Goal: Task Accomplishment & Management: Use online tool/utility

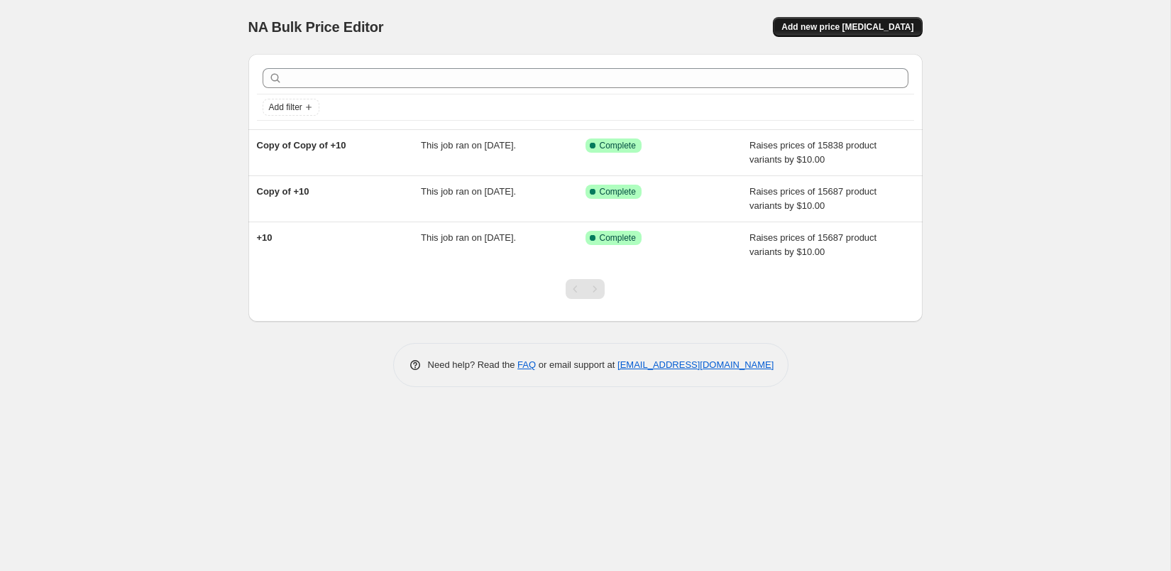
click at [860, 24] on span "Add new price [MEDICAL_DATA]" at bounding box center [847, 26] width 132 height 11
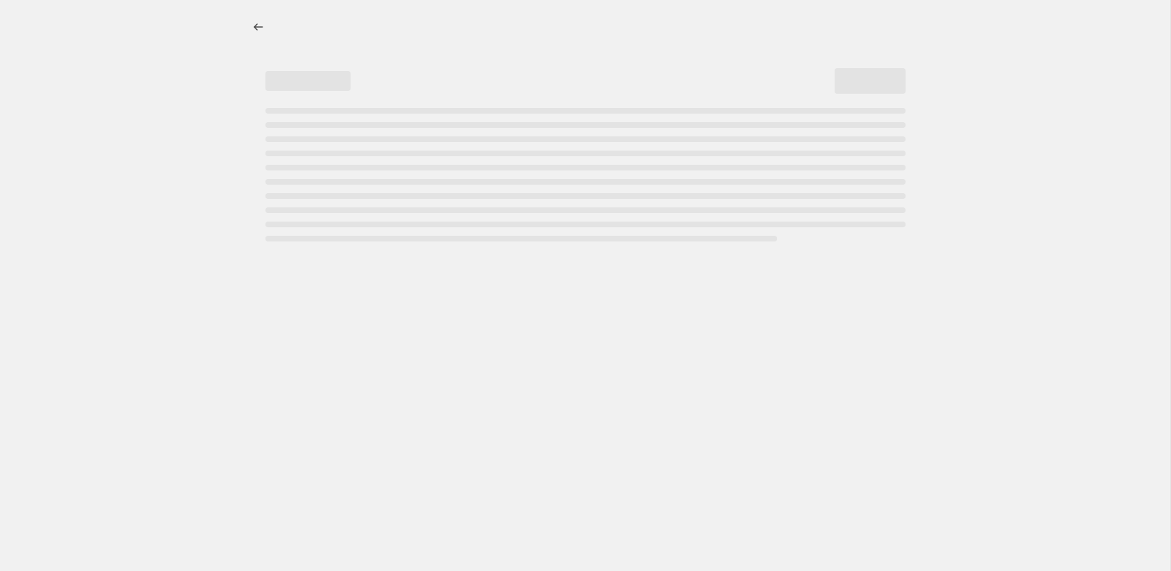
select select "percentage"
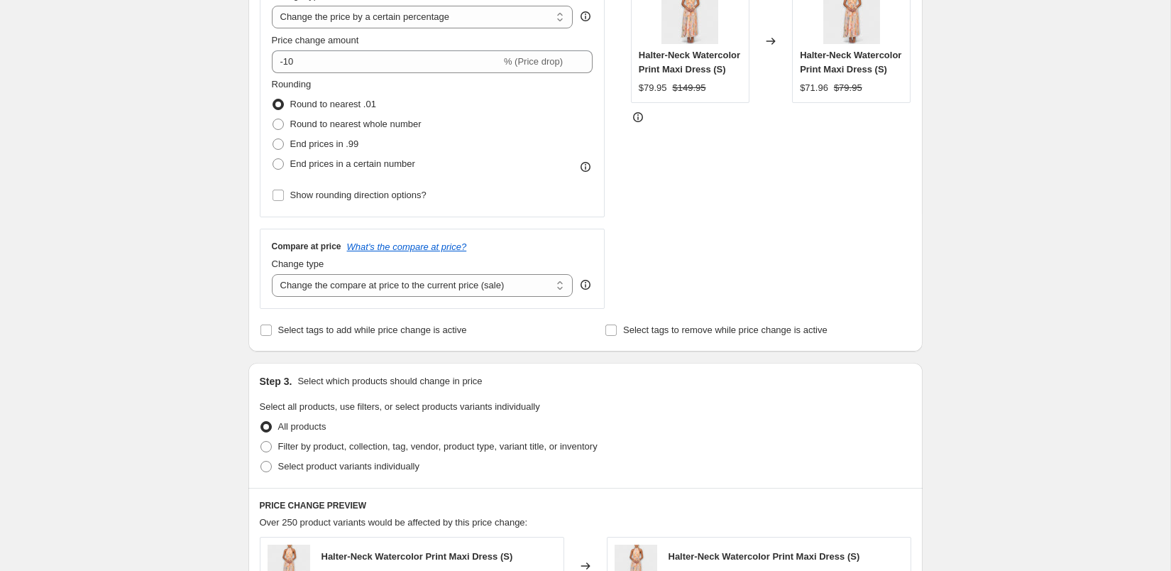
scroll to position [326, 0]
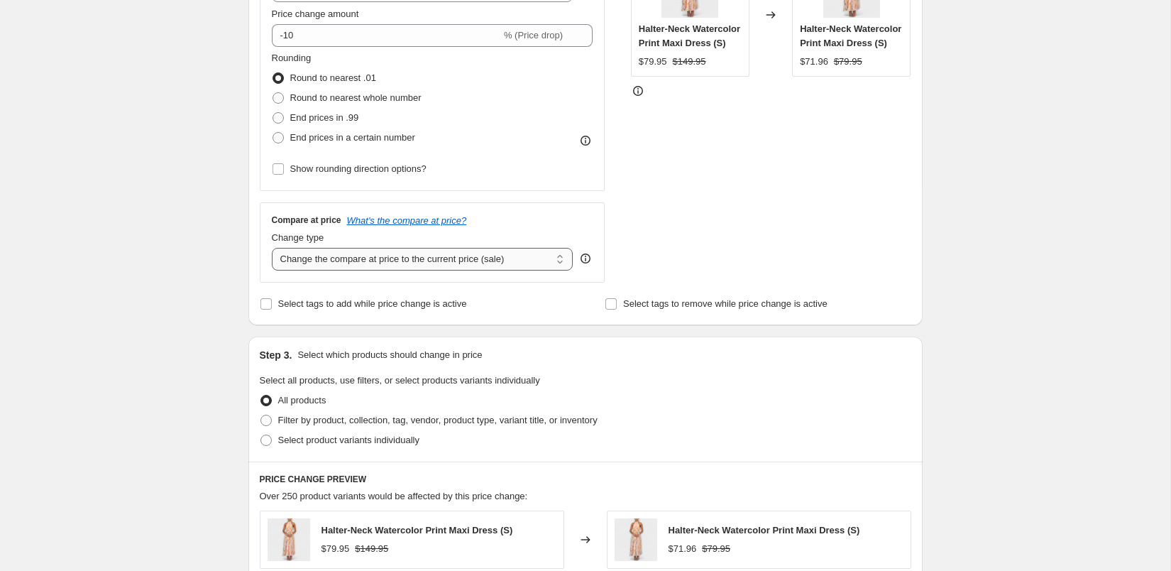
click at [332, 253] on select "Change the compare at price to the current price (sale) Change the compare at p…" at bounding box center [423, 259] width 302 height 23
select select "remove"
click at [272, 248] on select "Change the compare at price to the current price (sale) Change the compare at p…" at bounding box center [423, 259] width 302 height 23
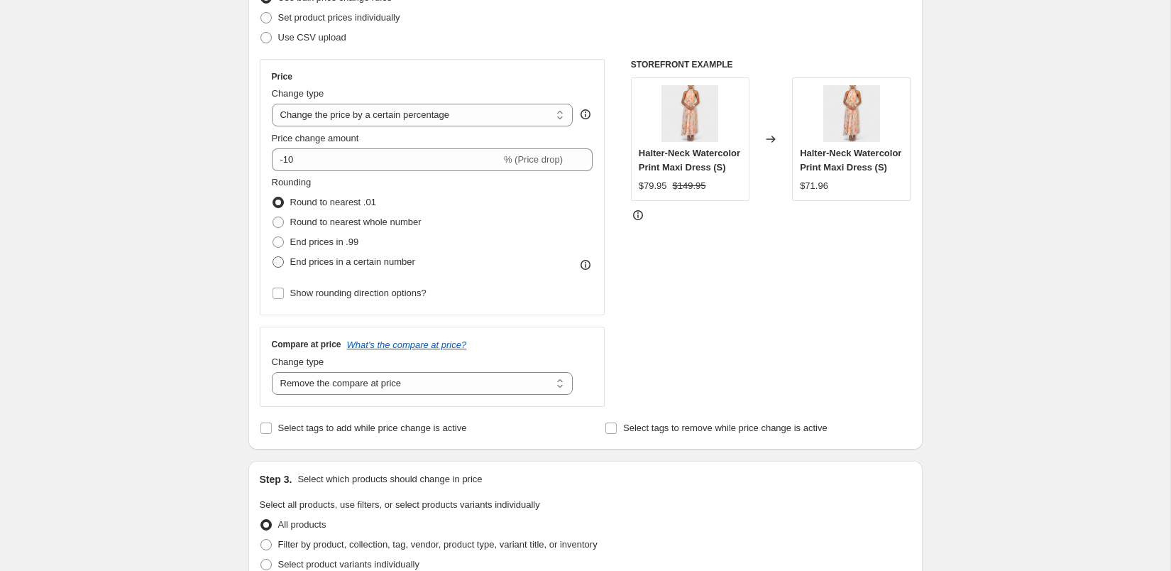
scroll to position [158, 0]
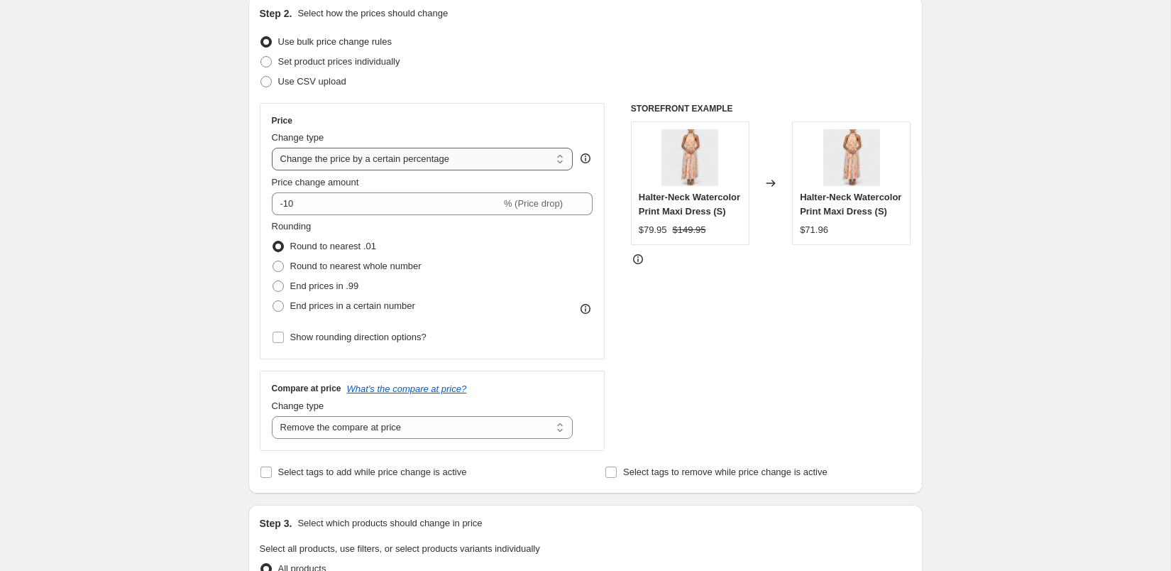
click at [380, 166] on select "Change the price to a certain amount Change the price by a certain amount Chang…" at bounding box center [423, 159] width 302 height 23
select select "no_change"
click at [272, 148] on select "Change the price to a certain amount Change the price by a certain amount Chang…" at bounding box center [423, 159] width 302 height 23
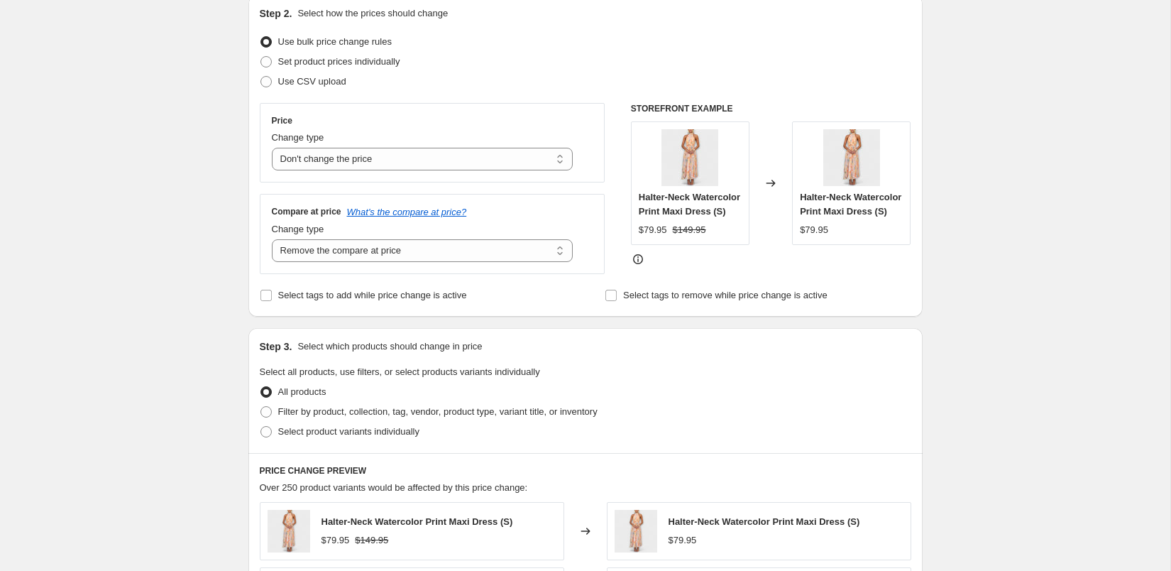
click at [155, 238] on div "Create new price [MEDICAL_DATA]. This page is ready Create new price [MEDICAL_D…" at bounding box center [585, 465] width 1170 height 1247
drag, startPoint x: 676, startPoint y: 244, endPoint x: 734, endPoint y: 244, distance: 57.5
click at [734, 237] on div "$79.95 $149.95" at bounding box center [690, 230] width 103 height 14
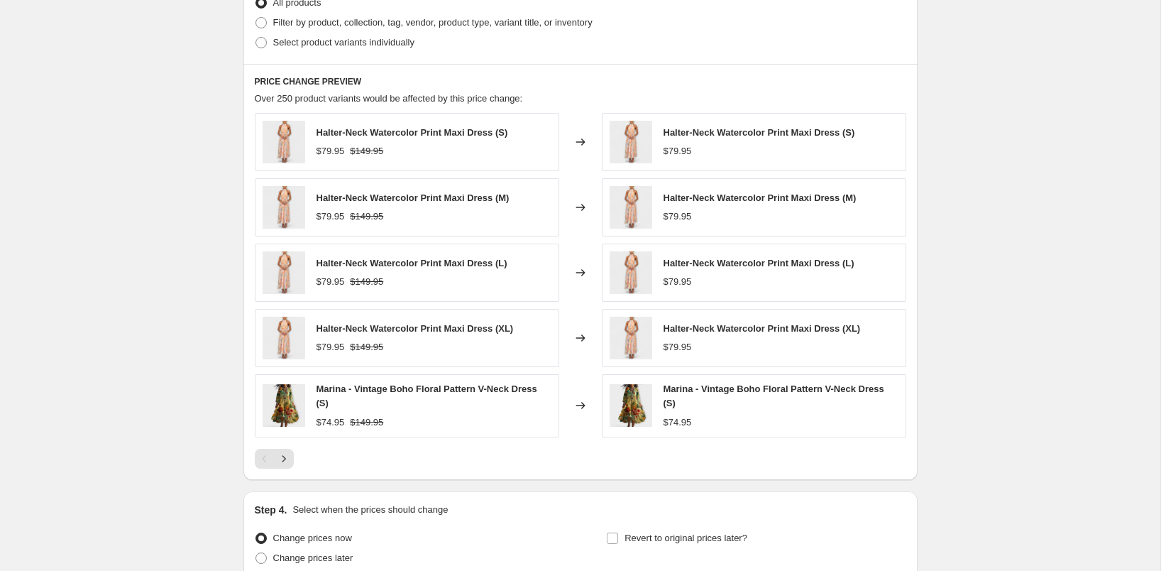
scroll to position [679, 0]
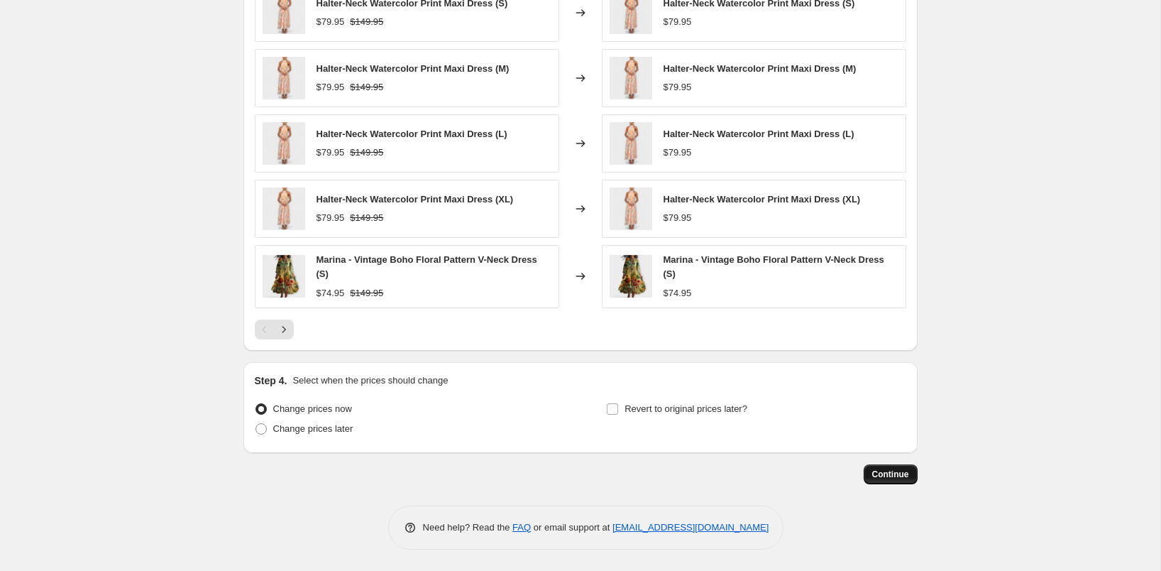
click at [880, 478] on span "Continue" at bounding box center [890, 473] width 37 height 11
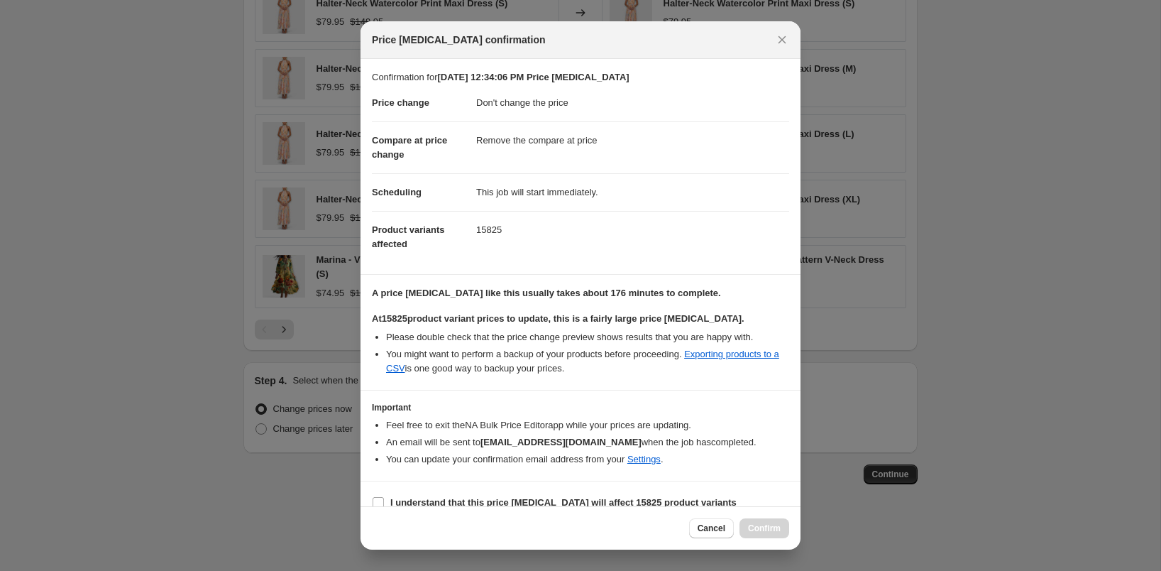
scroll to position [15, 0]
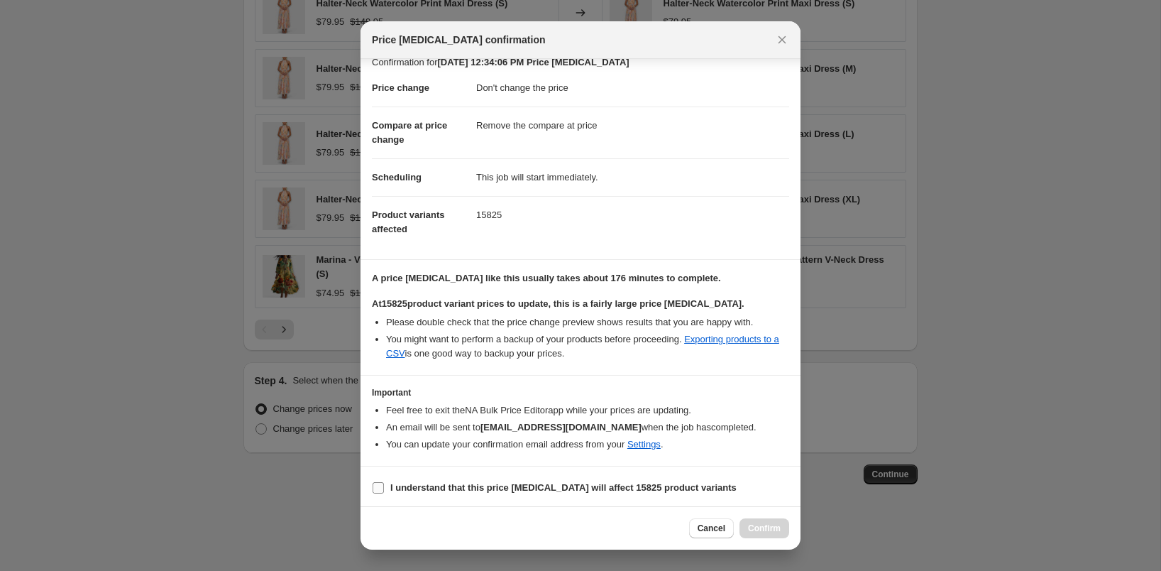
click at [554, 490] on span "I understand that this price [MEDICAL_DATA] will affect 15825 product variants" at bounding box center [563, 487] width 346 height 14
click at [384, 490] on input "I understand that this price [MEDICAL_DATA] will affect 15825 product variants" at bounding box center [378, 487] width 11 height 11
checkbox input "true"
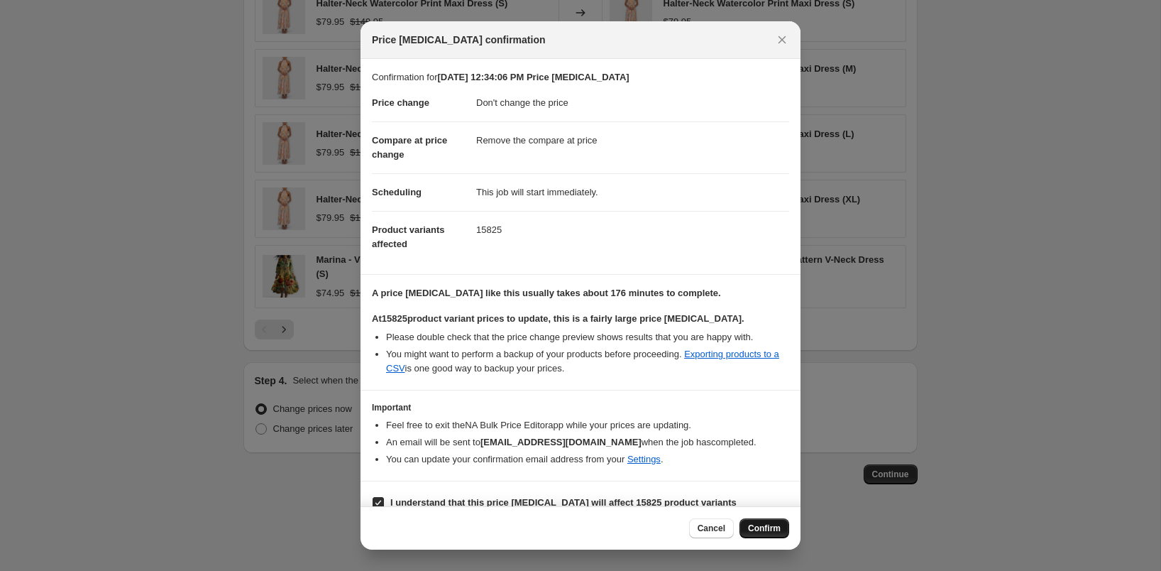
click at [770, 531] on span "Confirm" at bounding box center [764, 527] width 33 height 11
